Goal: Information Seeking & Learning: Learn about a topic

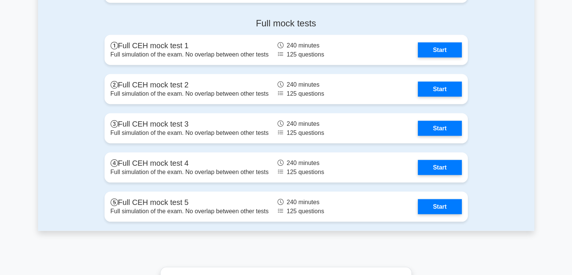
scroll to position [1455, 0]
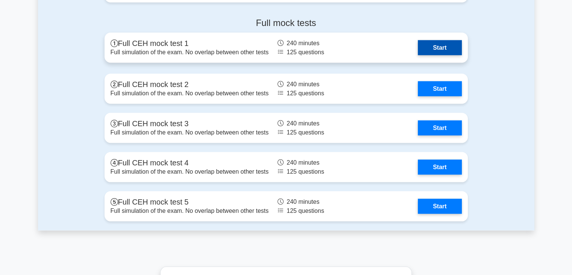
click at [431, 53] on link "Start" at bounding box center [440, 47] width 44 height 15
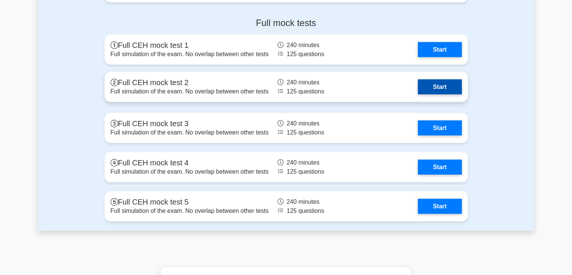
click at [440, 91] on link "Start" at bounding box center [440, 86] width 44 height 15
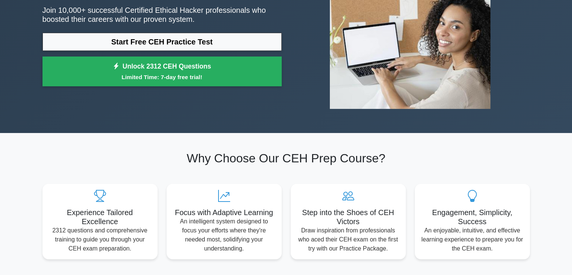
scroll to position [0, 0]
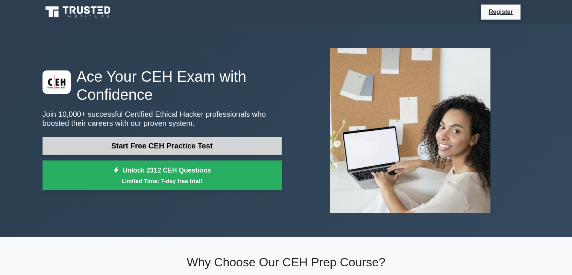
click at [147, 152] on link "Start Free CEH Practice Test" at bounding box center [161, 146] width 239 height 18
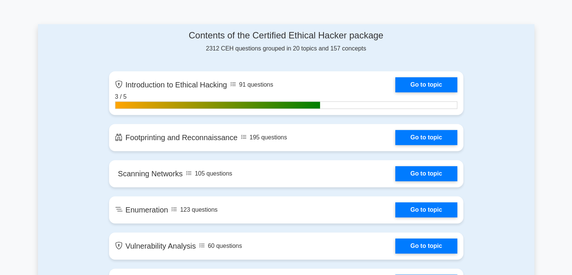
scroll to position [373, 0]
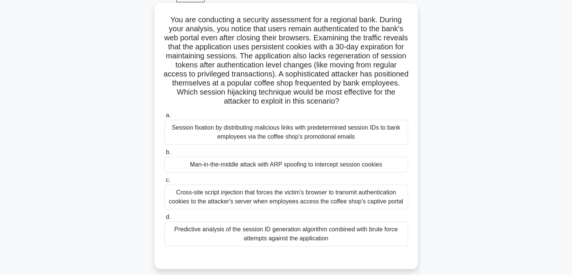
scroll to position [11, 0]
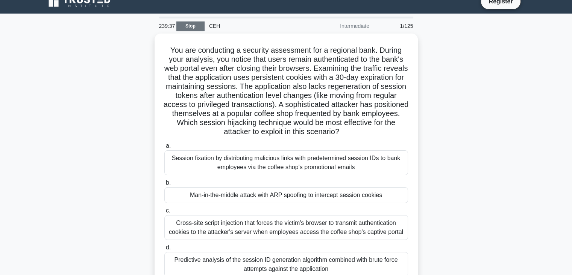
click at [193, 24] on link "Stop" at bounding box center [190, 25] width 28 height 9
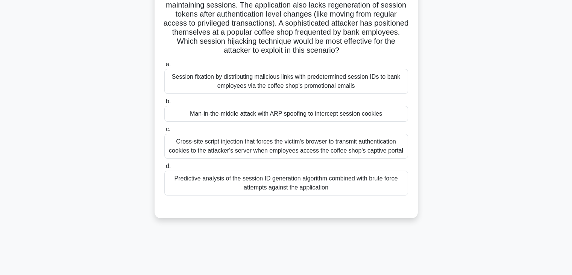
scroll to position [90, 0]
